Goal: Task Accomplishment & Management: Use online tool/utility

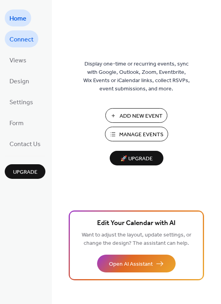
click at [29, 39] on span "Connect" at bounding box center [21, 40] width 24 height 12
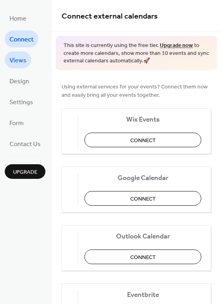
click at [23, 64] on span "Views" at bounding box center [17, 60] width 17 height 12
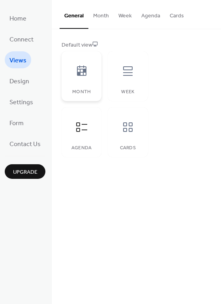
click at [94, 83] on div at bounding box center [82, 71] width 24 height 24
click at [114, 22] on button "Month" at bounding box center [100, 14] width 25 height 28
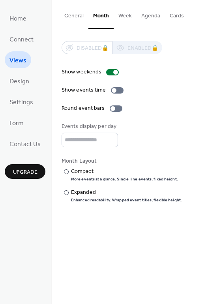
click at [165, 21] on button "Agenda" at bounding box center [151, 14] width 28 height 28
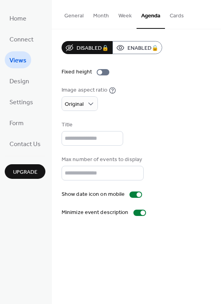
click at [189, 21] on button "Cards" at bounding box center [177, 14] width 24 height 28
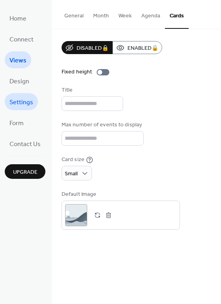
click at [27, 106] on span "Settings" at bounding box center [21, 102] width 24 height 12
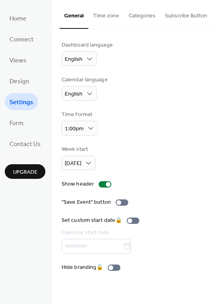
click at [200, 19] on button "Subscribe Button" at bounding box center [186, 14] width 52 height 28
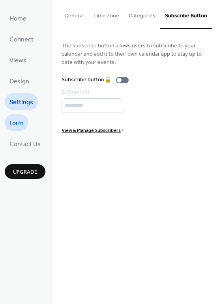
click at [19, 124] on span "Form" at bounding box center [16, 123] width 14 height 12
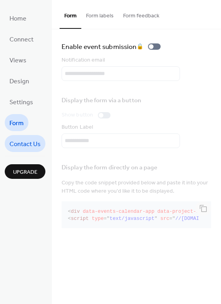
click at [28, 141] on span "Contact Us" at bounding box center [24, 144] width 31 height 12
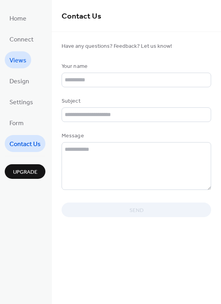
click at [21, 62] on span "Views" at bounding box center [17, 60] width 17 height 12
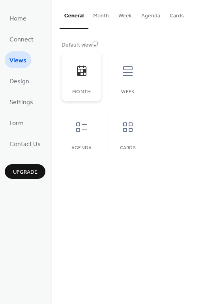
click at [94, 83] on div at bounding box center [82, 71] width 24 height 24
click at [114, 21] on button "Month" at bounding box center [100, 14] width 25 height 28
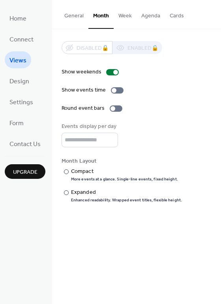
scroll to position [49, 0]
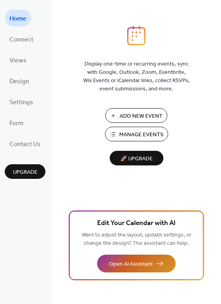
click at [136, 254] on button "Open AI Assistant" at bounding box center [136, 263] width 79 height 18
click at [169, 260] on button "Open AI Assistant" at bounding box center [136, 263] width 79 height 18
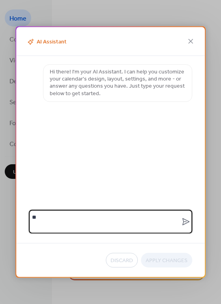
type textarea "*"
type textarea "**********"
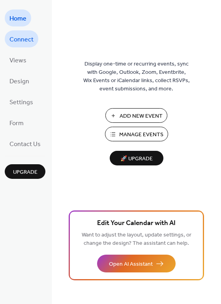
click at [27, 37] on span "Connect" at bounding box center [21, 40] width 24 height 12
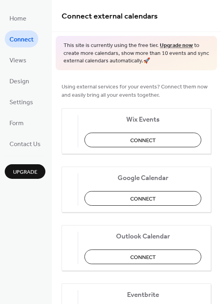
click at [21, 70] on ul "Home Connect Views Design Settings Form Contact Us" at bounding box center [25, 80] width 41 height 142
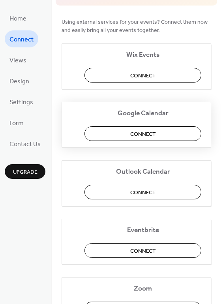
scroll to position [52, 0]
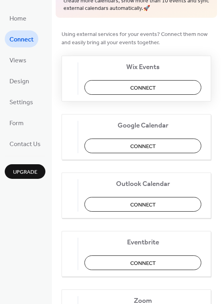
click at [156, 92] on span "Connect" at bounding box center [143, 88] width 26 height 8
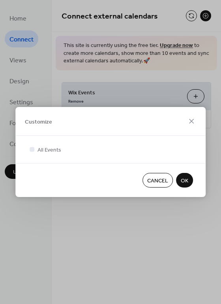
click at [186, 185] on span "OK" at bounding box center [184, 181] width 7 height 8
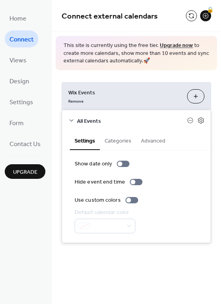
scroll to position [6, 0]
click at [194, 103] on button "Customize" at bounding box center [195, 96] width 17 height 14
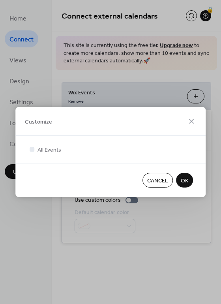
click at [185, 185] on span "OK" at bounding box center [184, 181] width 7 height 8
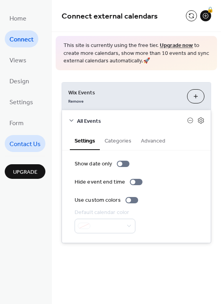
click at [32, 144] on span "Contact Us" at bounding box center [24, 144] width 31 height 12
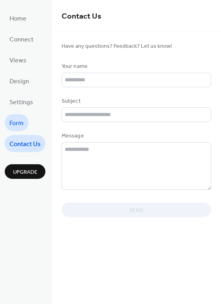
click at [18, 122] on span "Form" at bounding box center [16, 123] width 14 height 12
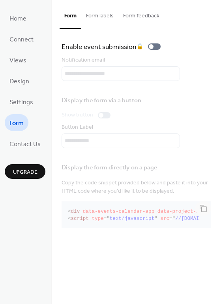
click at [19, 124] on span "Form" at bounding box center [16, 123] width 14 height 12
click at [21, 140] on span "Contact Us" at bounding box center [24, 144] width 31 height 12
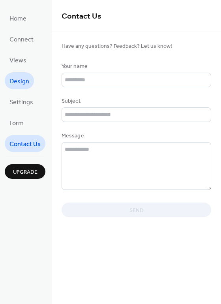
click at [15, 79] on span "Design" at bounding box center [19, 81] width 20 height 12
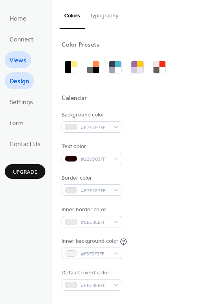
click at [21, 62] on span "Views" at bounding box center [17, 60] width 17 height 12
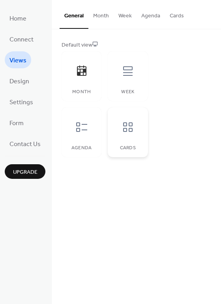
click at [134, 133] on icon at bounding box center [128, 127] width 13 height 13
click at [92, 157] on div "Agenda" at bounding box center [82, 132] width 40 height 50
